Goal: Navigation & Orientation: Go to known website

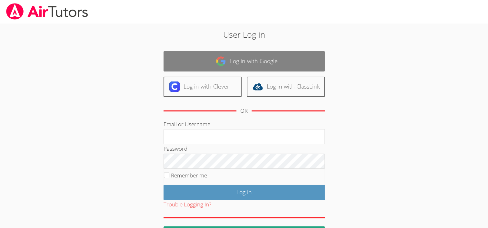
click at [228, 60] on link "Log in with Google" at bounding box center [244, 61] width 161 height 20
